Goal: Navigation & Orientation: Find specific page/section

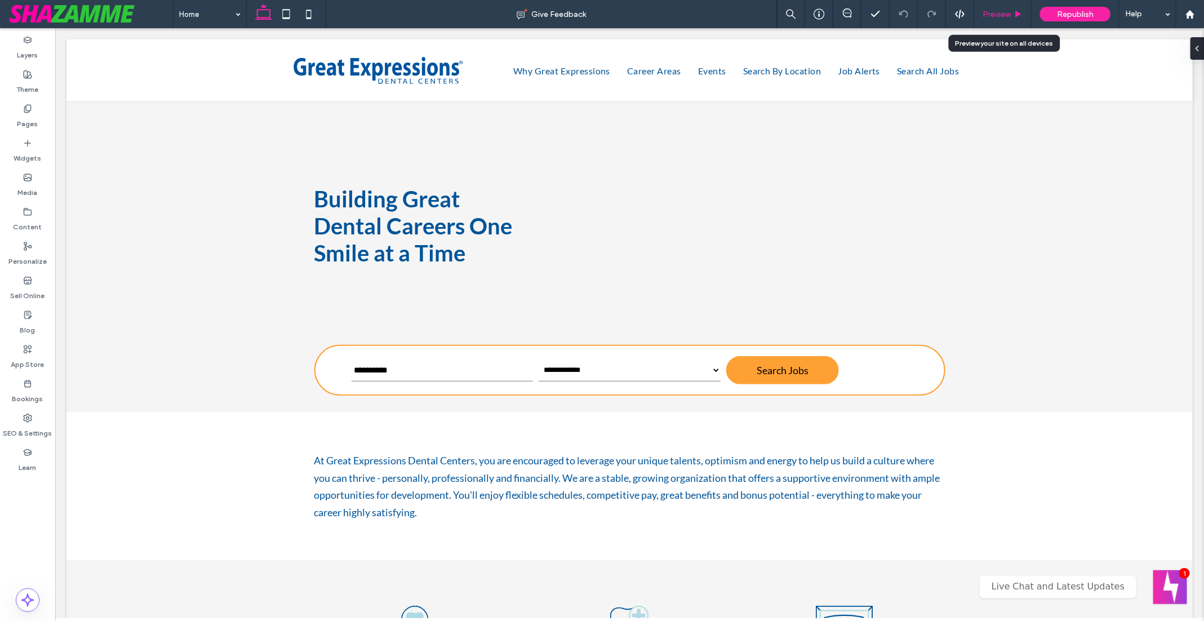
click at [997, 18] on span "Preview" at bounding box center [996, 15] width 28 height 10
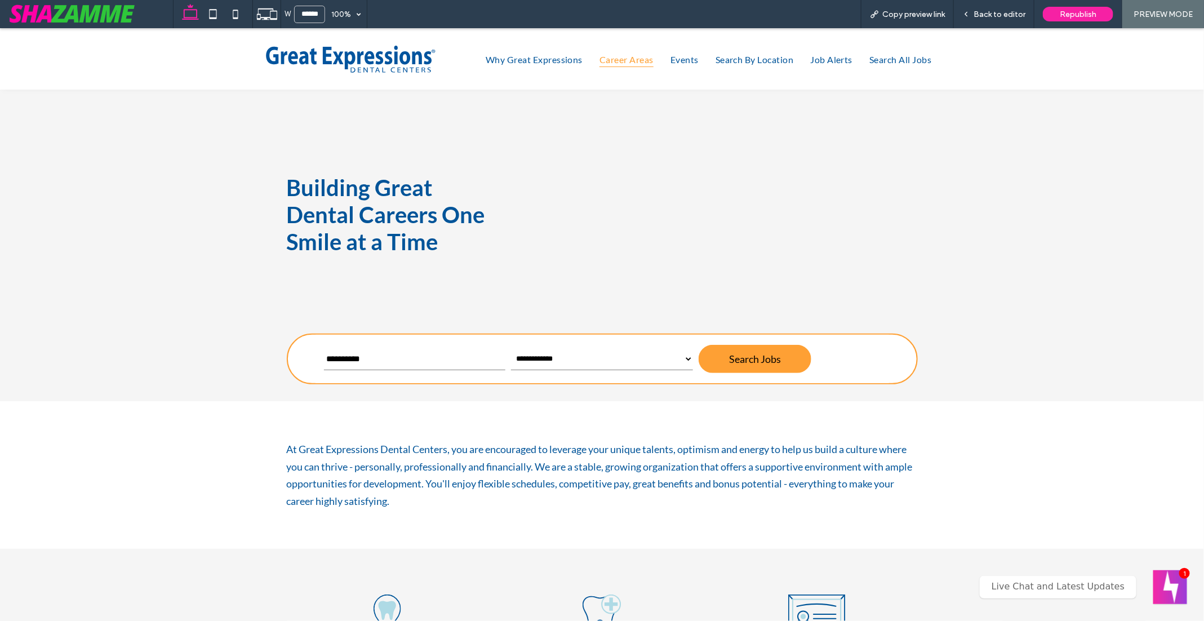
click at [629, 61] on span "Career Areas" at bounding box center [626, 58] width 54 height 16
click at [626, 62] on span "Career Areas" at bounding box center [626, 58] width 54 height 16
click at [688, 60] on span "Events" at bounding box center [684, 58] width 28 height 16
click at [549, 56] on span "Why Great Expressions" at bounding box center [534, 58] width 97 height 16
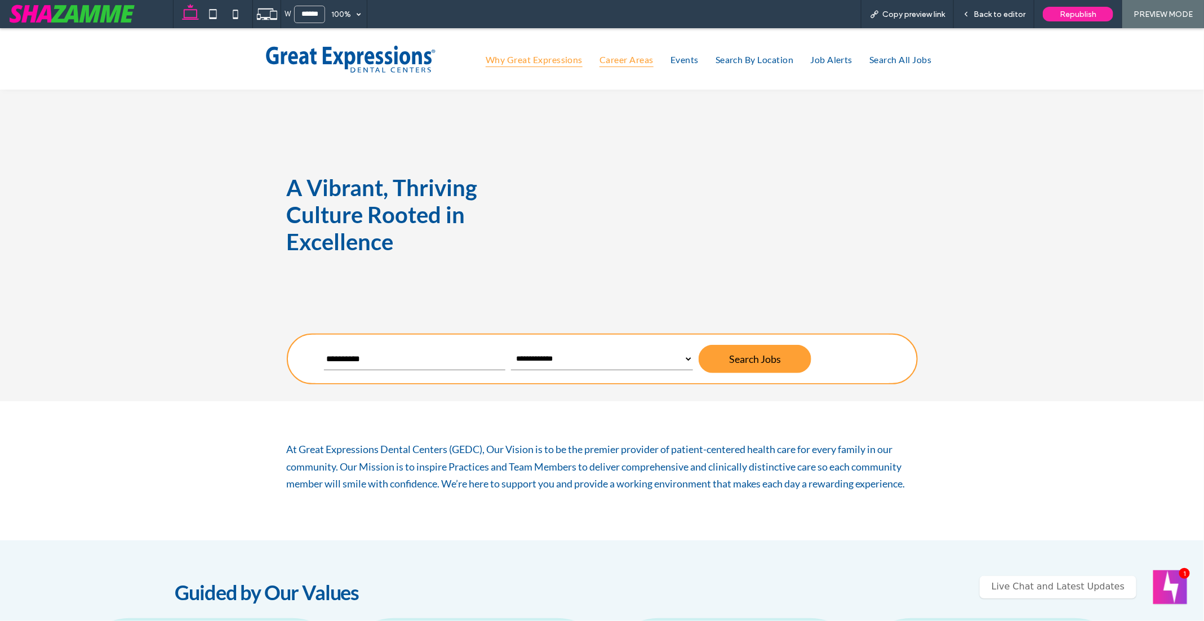
click at [620, 55] on span "Career Areas" at bounding box center [626, 58] width 54 height 16
click at [997, 14] on span "Back to editor" at bounding box center [999, 15] width 52 height 10
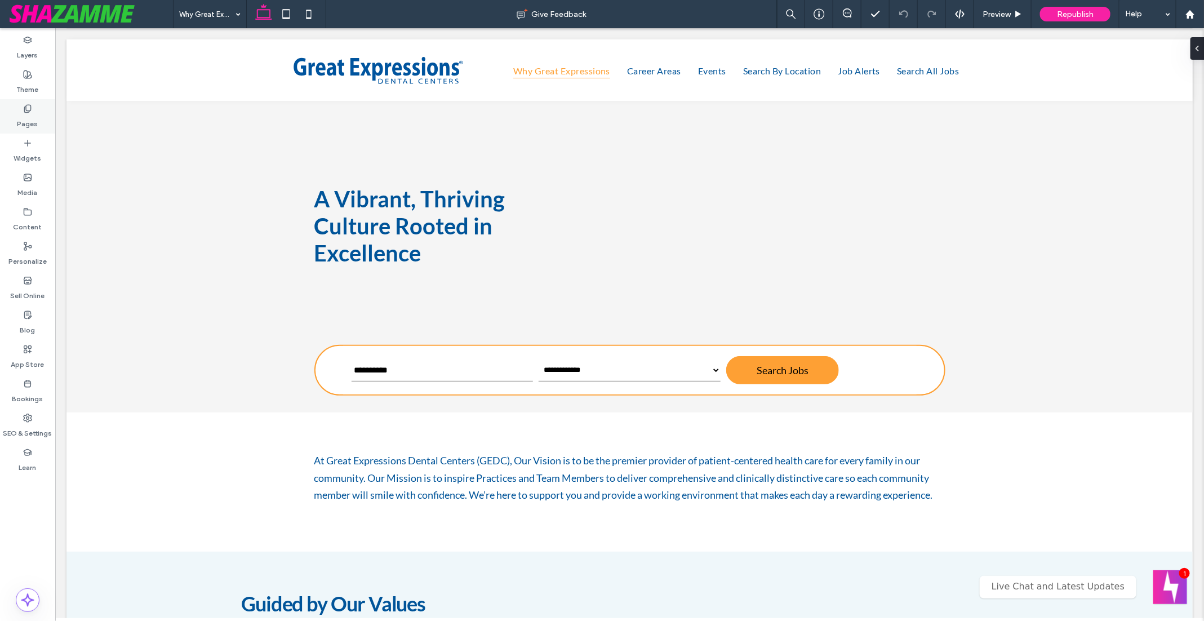
click at [33, 115] on label "Pages" at bounding box center [27, 121] width 21 height 16
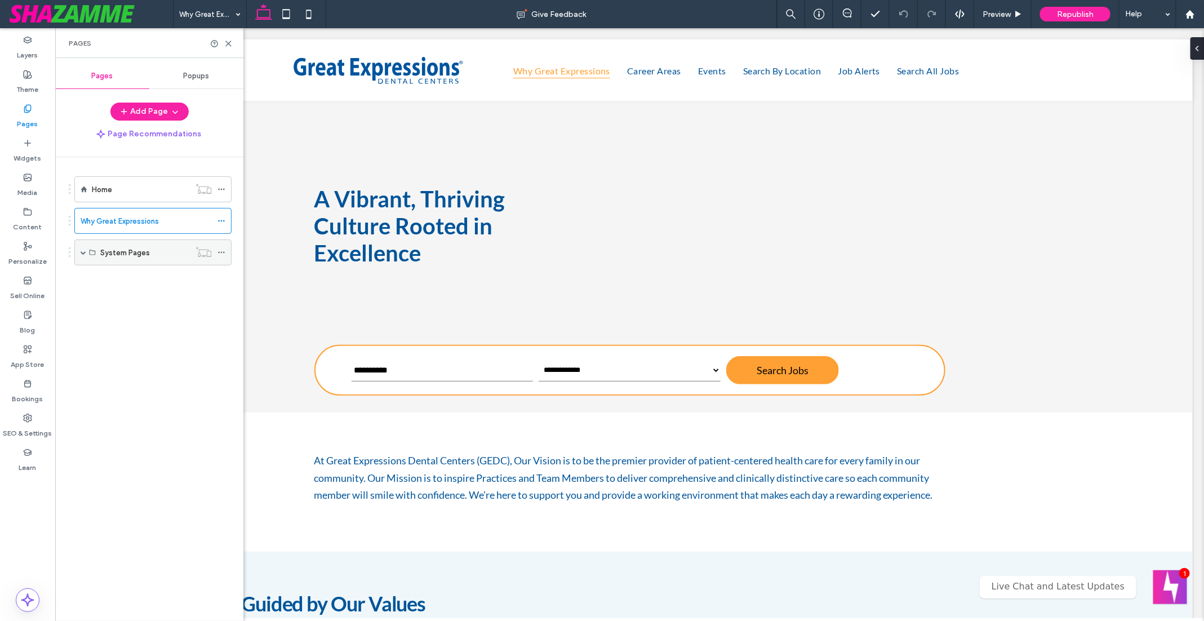
click at [82, 250] on span at bounding box center [84, 253] width 6 height 6
click at [226, 43] on icon at bounding box center [228, 43] width 8 height 8
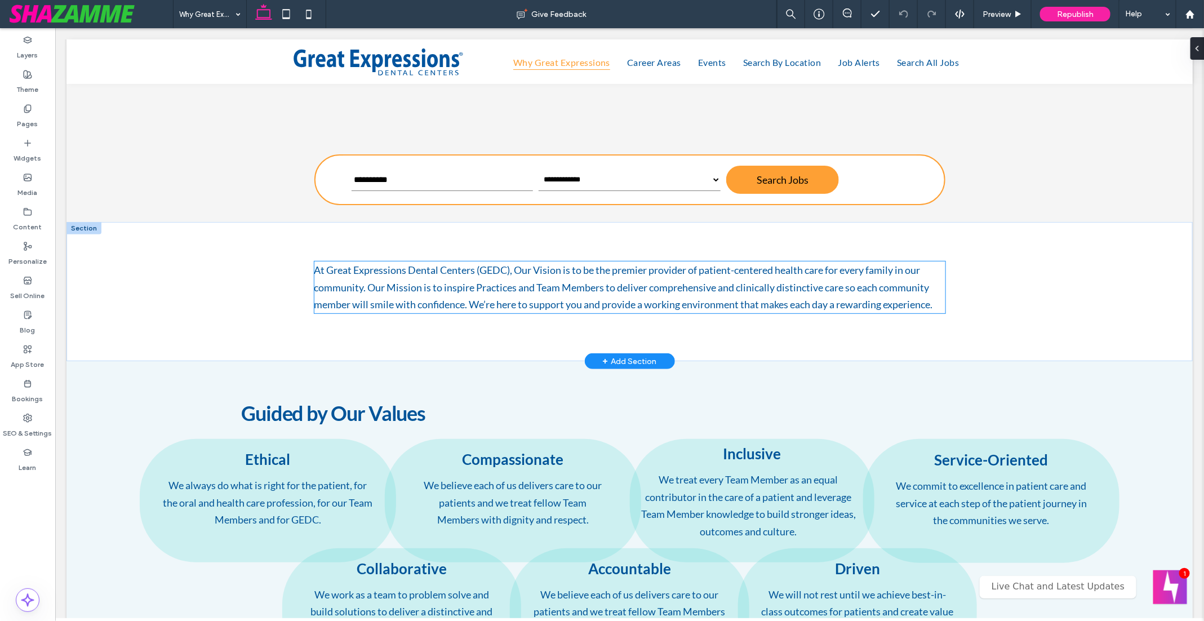
scroll to position [169, 0]
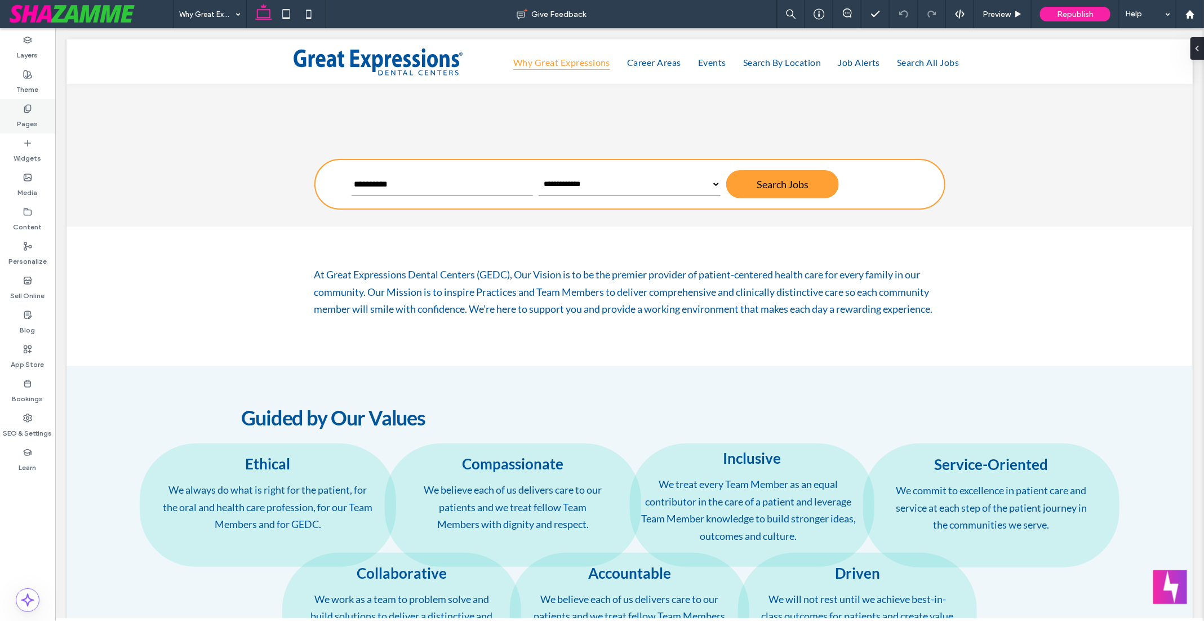
click at [32, 103] on div "Pages" at bounding box center [27, 116] width 55 height 34
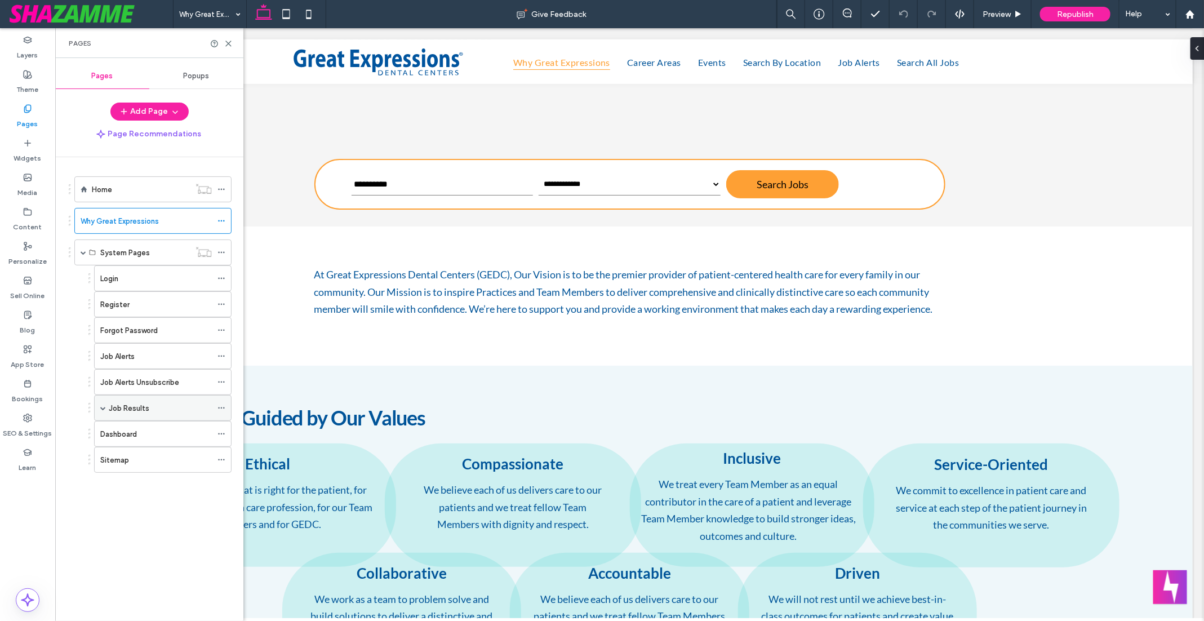
click at [131, 404] on label "Job Results" at bounding box center [129, 408] width 41 height 20
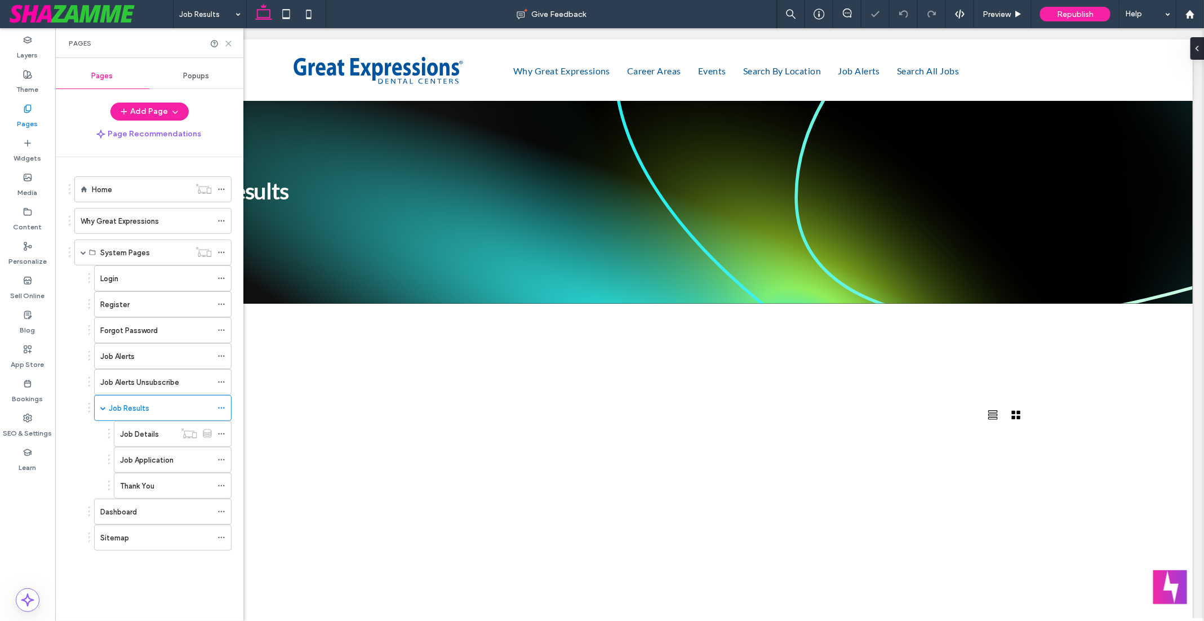
click at [229, 44] on use at bounding box center [228, 43] width 5 height 5
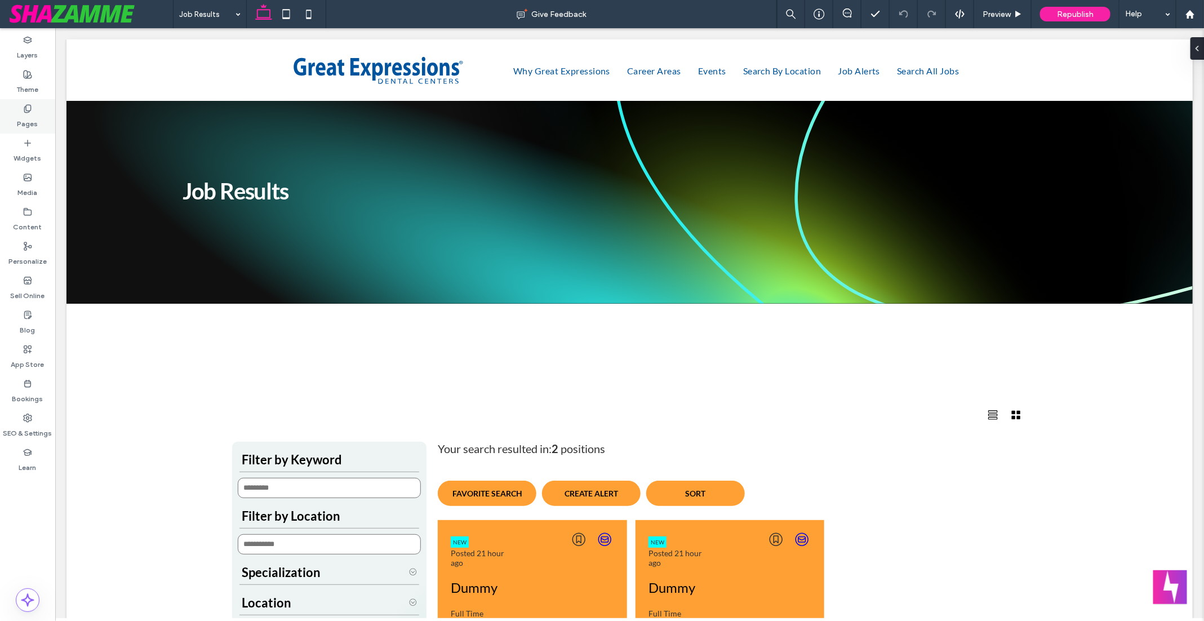
click at [25, 118] on label "Pages" at bounding box center [27, 121] width 21 height 16
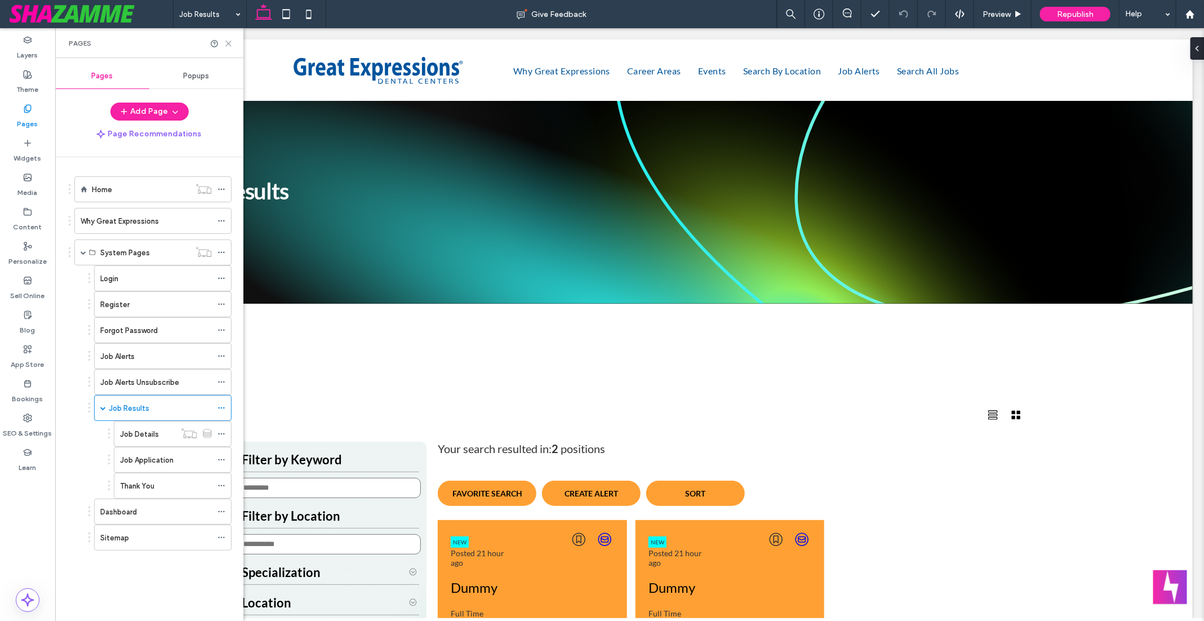
click at [230, 44] on use at bounding box center [228, 43] width 5 height 5
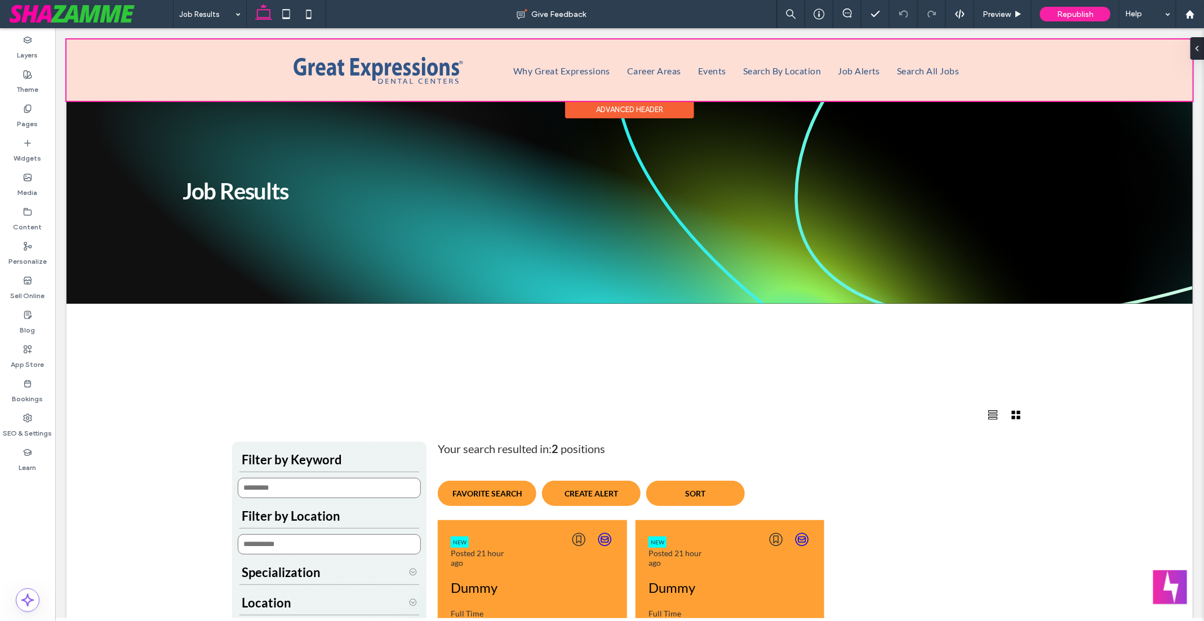
click at [608, 69] on div at bounding box center [629, 69] width 1126 height 61
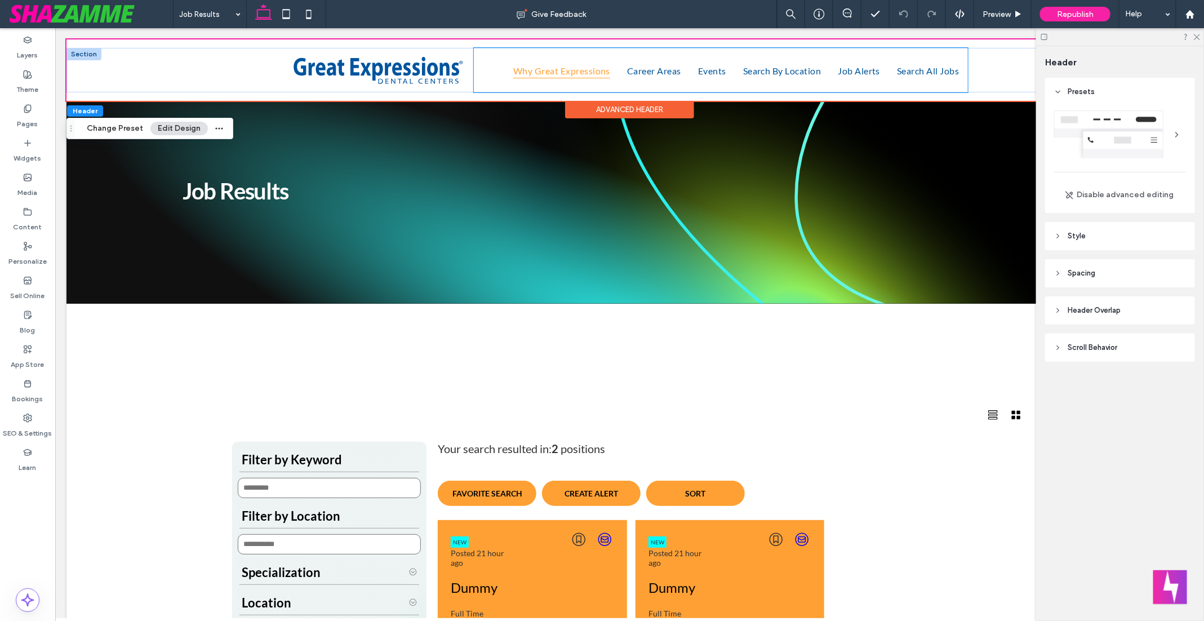
click at [609, 69] on link "Why Great Expressions" at bounding box center [561, 69] width 114 height 44
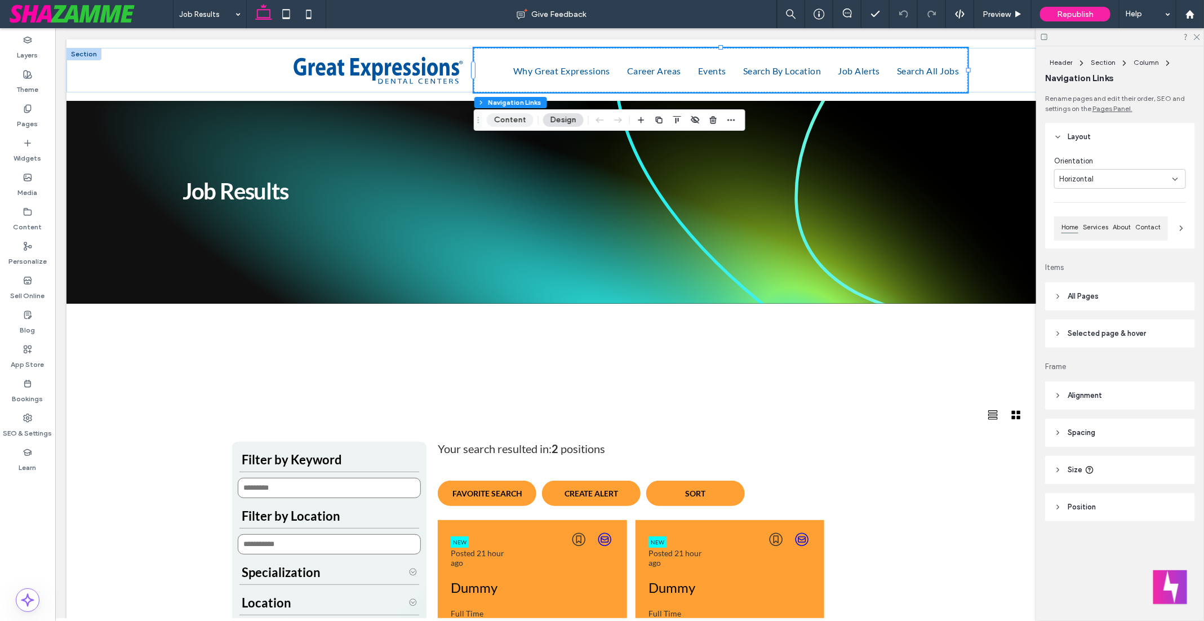
click at [511, 118] on button "Content" at bounding box center [510, 120] width 47 height 14
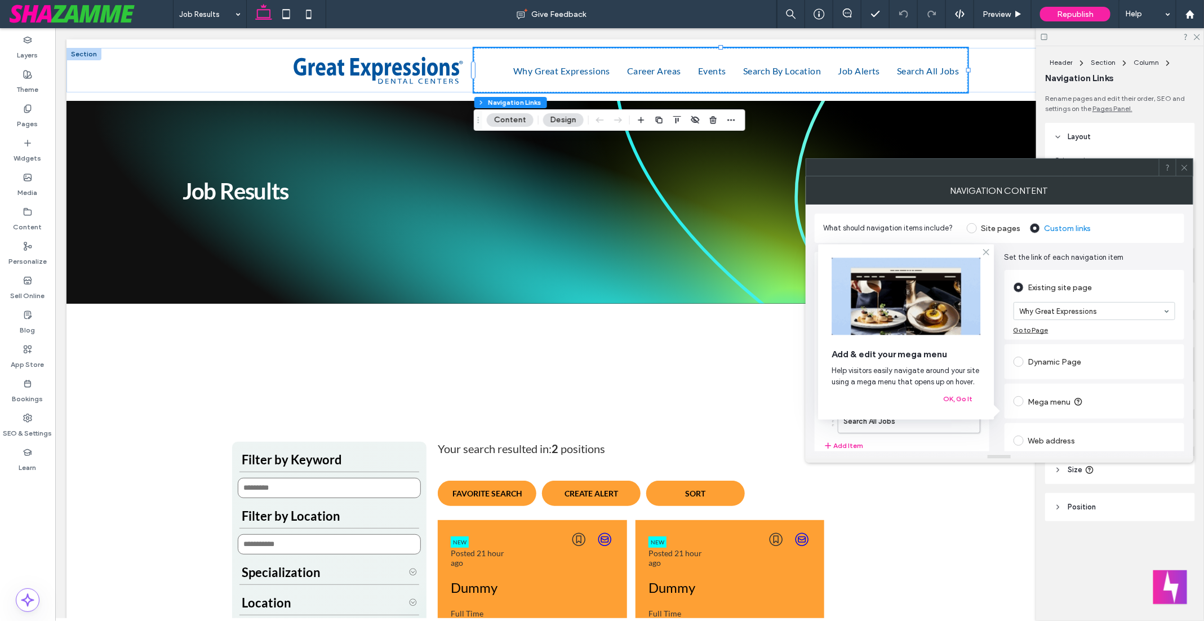
click at [987, 253] on use at bounding box center [985, 252] width 5 height 5
